Goal: Share content: Share content

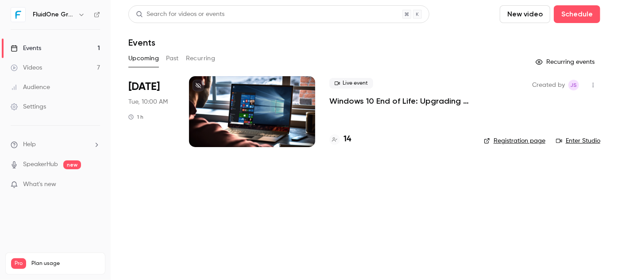
click at [51, 65] on link "Videos 7" at bounding box center [55, 67] width 111 height 19
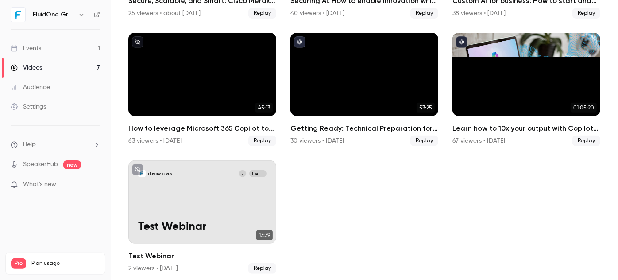
scroll to position [172, 0]
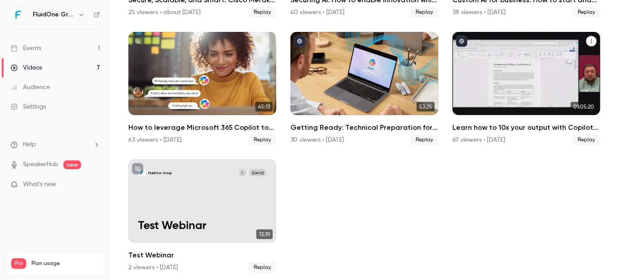
click at [489, 77] on div "Learn how to 10x your output with Copilot for Microsoft 365" at bounding box center [527, 73] width 148 height 83
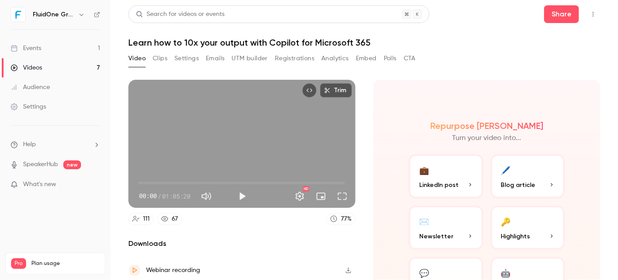
click at [376, 60] on button "Embed" at bounding box center [366, 58] width 21 height 14
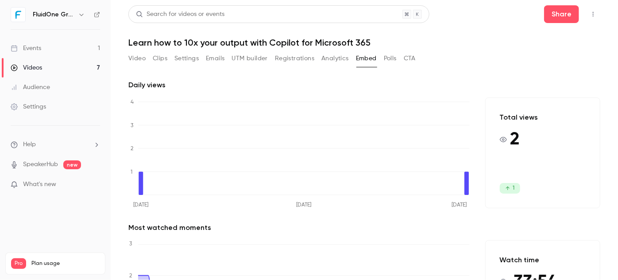
click at [52, 62] on link "Videos 7" at bounding box center [55, 67] width 111 height 19
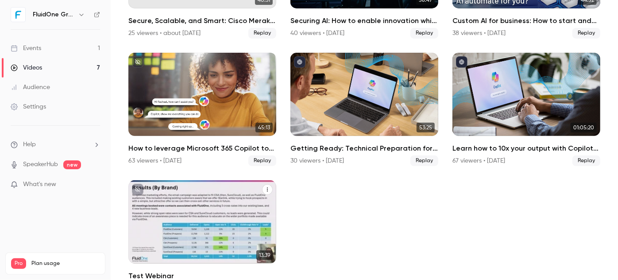
scroll to position [172, 0]
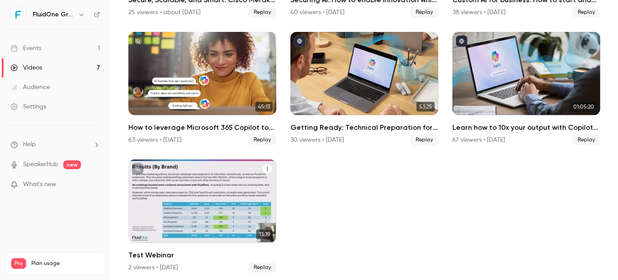
click at [187, 191] on div "FluidOne Group L [DATE] Test Webinar" at bounding box center [202, 200] width 148 height 83
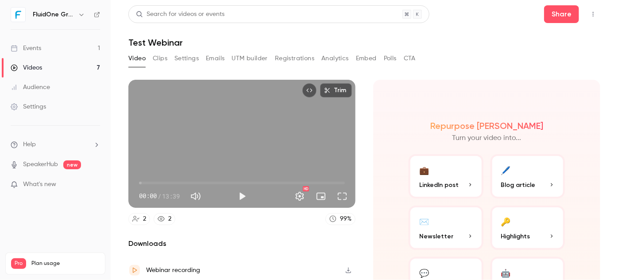
click at [369, 58] on button "Embed" at bounding box center [366, 58] width 21 height 14
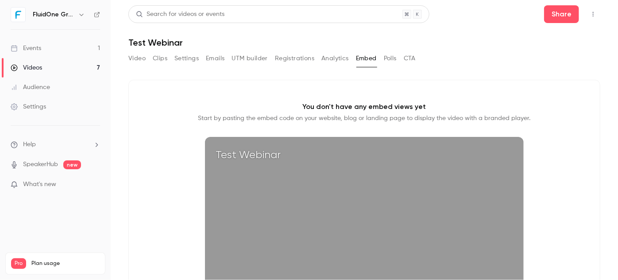
click at [133, 58] on button "Video" at bounding box center [136, 58] width 17 height 14
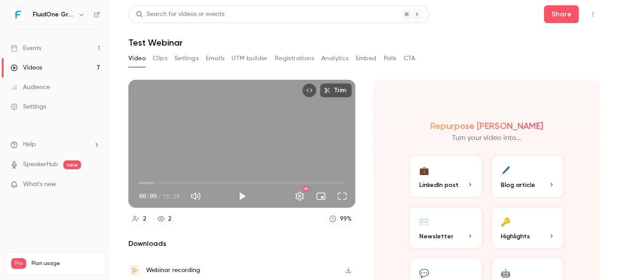
click at [357, 59] on button "Embed" at bounding box center [366, 58] width 21 height 14
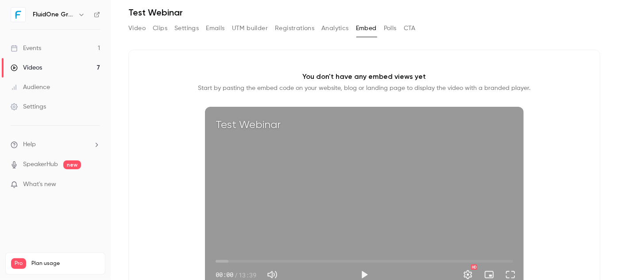
scroll to position [100, 0]
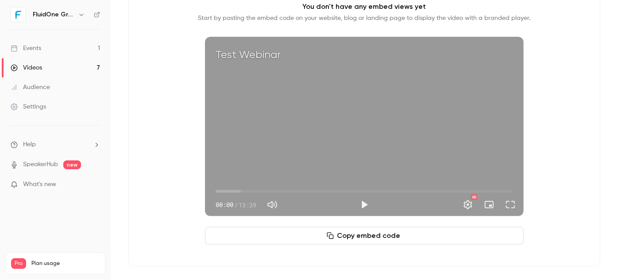
click at [386, 240] on button "Copy embed code" at bounding box center [364, 236] width 319 height 18
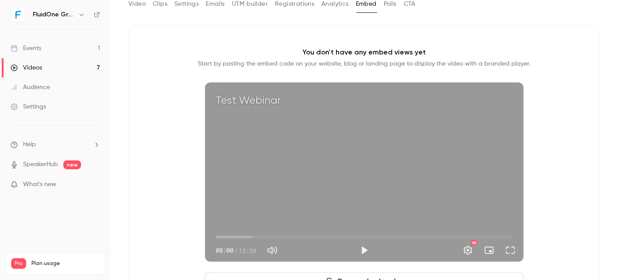
scroll to position [0, 0]
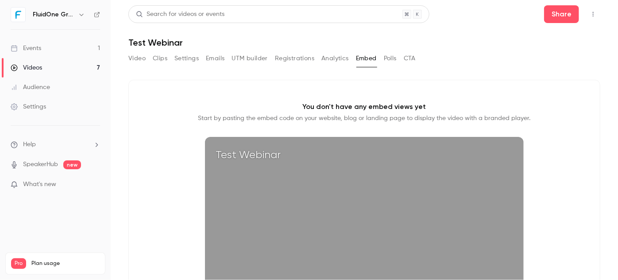
click at [342, 60] on button "Analytics" at bounding box center [335, 58] width 27 height 14
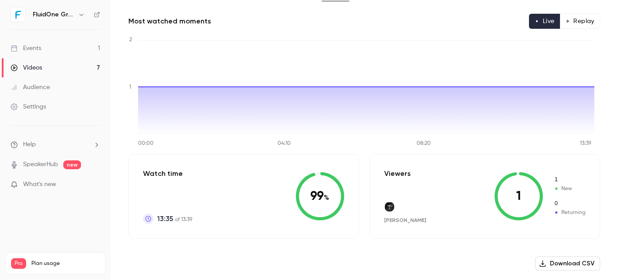
scroll to position [62, 0]
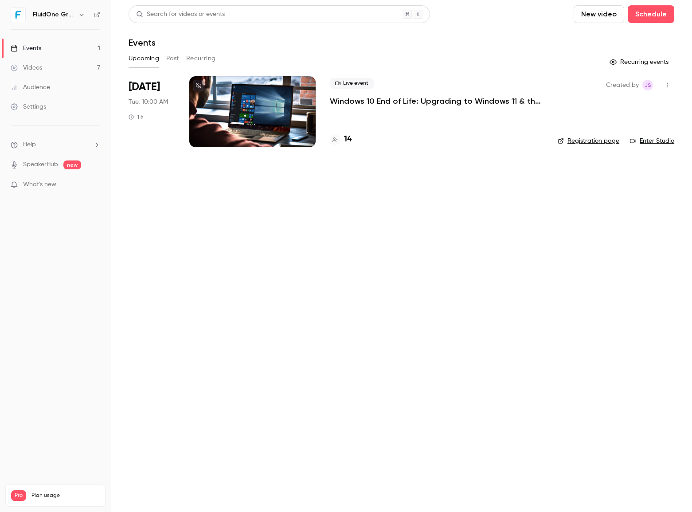
click at [407, 100] on p "Windows 10 End of Life: Upgrading to Windows 11 & the Added Value of Business P…" at bounding box center [437, 101] width 214 height 11
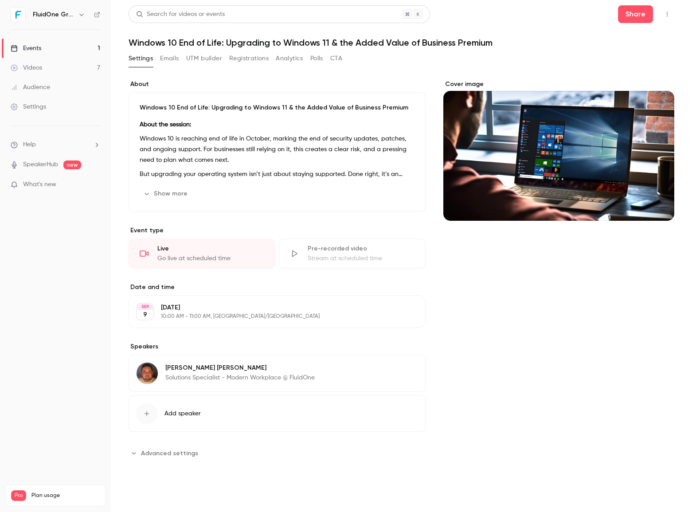
click at [669, 12] on icon "button" at bounding box center [666, 14] width 7 height 6
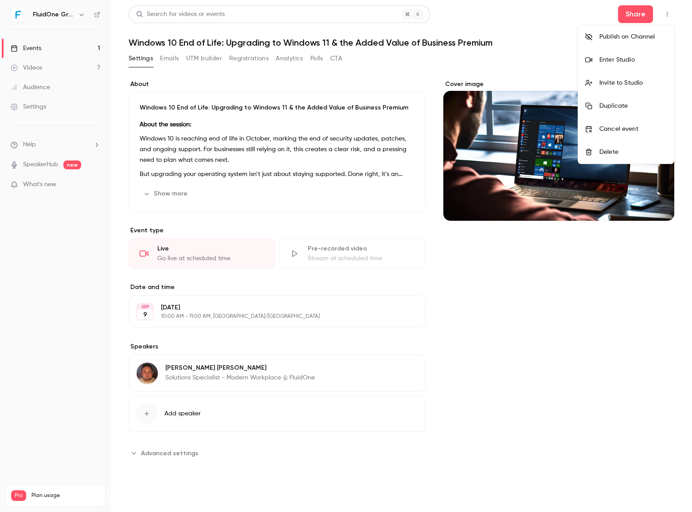
click at [620, 62] on div "Enter Studio" at bounding box center [632, 59] width 67 height 9
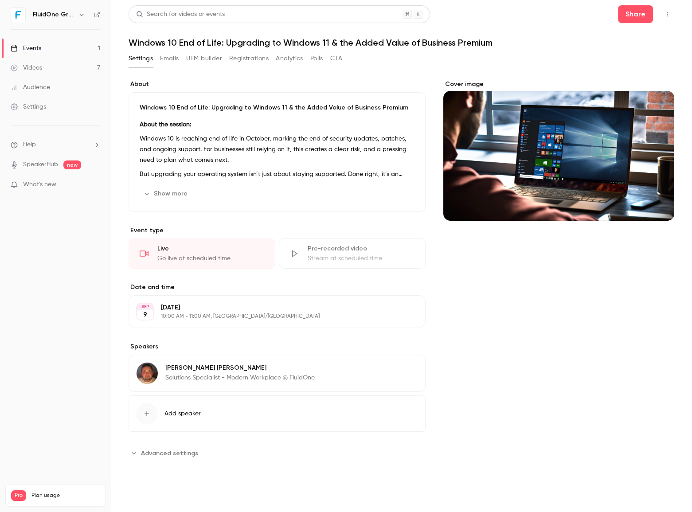
click at [669, 13] on icon "button" at bounding box center [666, 14] width 7 height 6
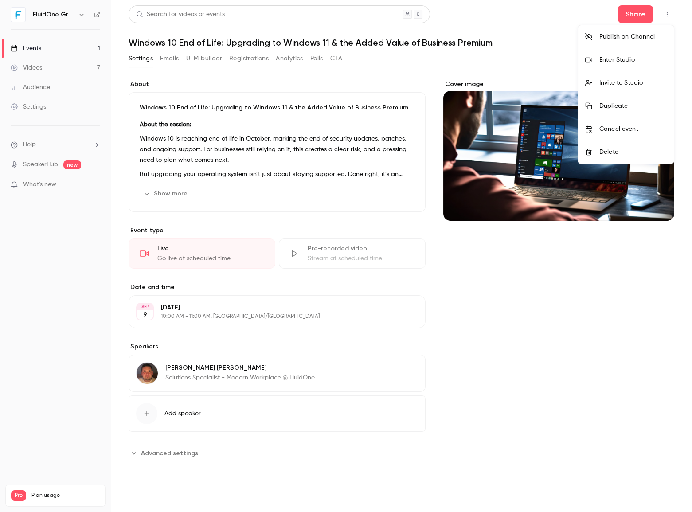
click at [643, 83] on div "Invite to Studio" at bounding box center [632, 82] width 67 height 9
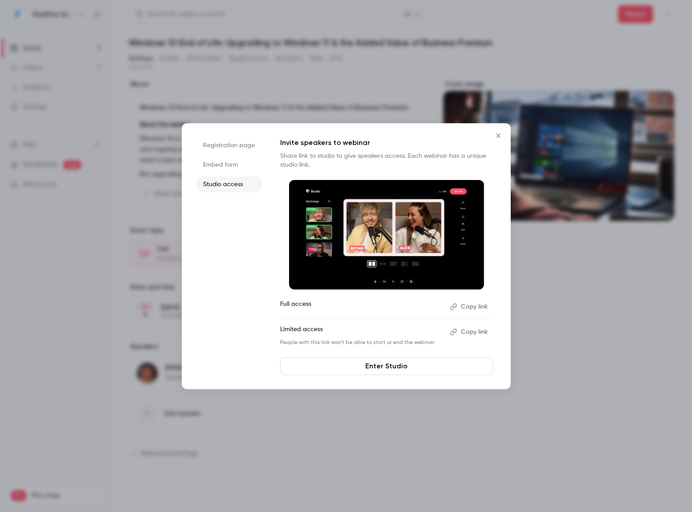
click at [465, 306] on button "Copy link" at bounding box center [469, 306] width 47 height 14
click at [338, 367] on link "Enter Studio" at bounding box center [386, 366] width 213 height 18
